Goal: Find specific page/section: Find specific page/section

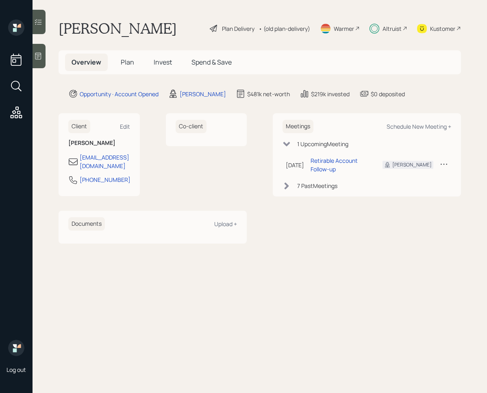
click at [157, 63] on span "Invest" at bounding box center [163, 62] width 18 height 9
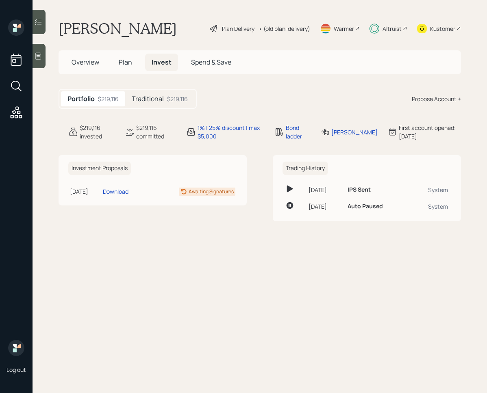
click at [46, 28] on main "[PERSON_NAME] Plan Delivery • (old plan-delivery) Warmer Altruist Kustomer Over…" at bounding box center [260, 196] width 454 height 393
click at [41, 28] on div at bounding box center [39, 22] width 13 height 24
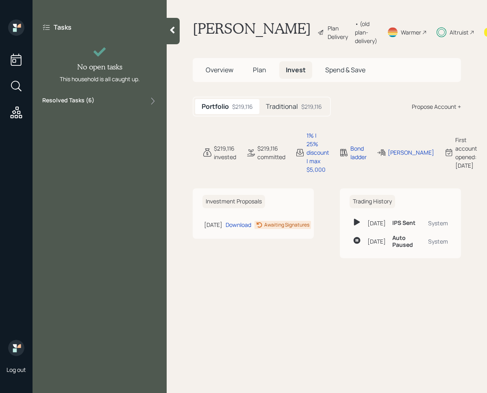
click at [133, 103] on div "Resolved Tasks ( 6 )" at bounding box center [99, 101] width 115 height 10
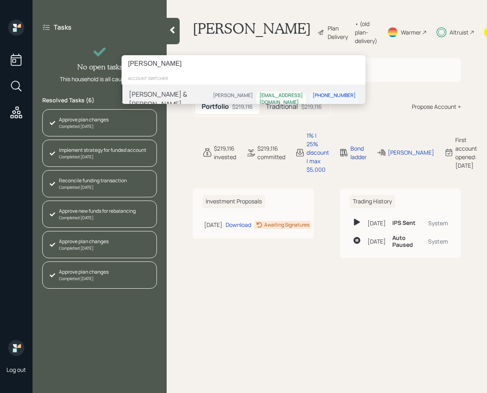
type input "[PERSON_NAME]"
click at [190, 98] on div "[PERSON_NAME] & [PERSON_NAME]" at bounding box center [169, 99] width 81 height 20
